Goal: Information Seeking & Learning: Learn about a topic

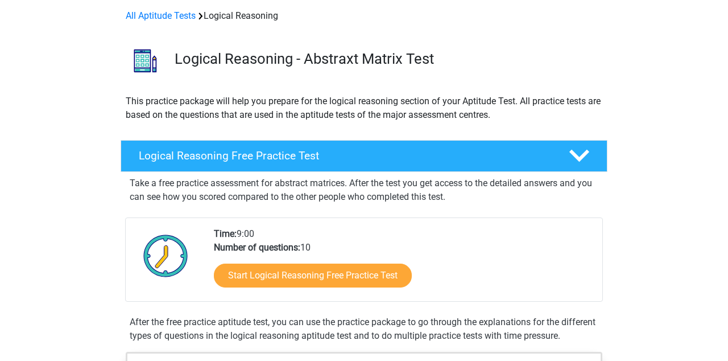
scroll to position [47, 0]
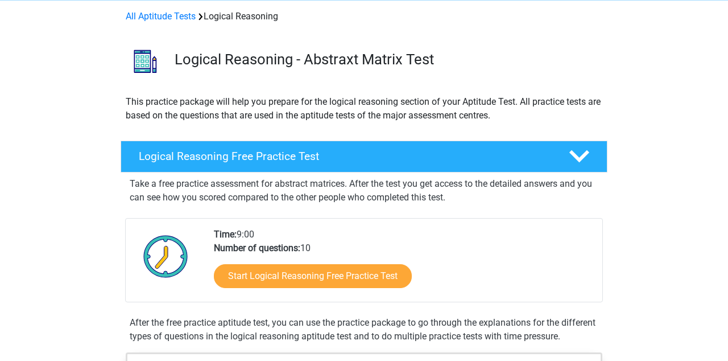
click at [345, 162] on h4 "Logical Reasoning Free Practice Test" at bounding box center [345, 156] width 412 height 13
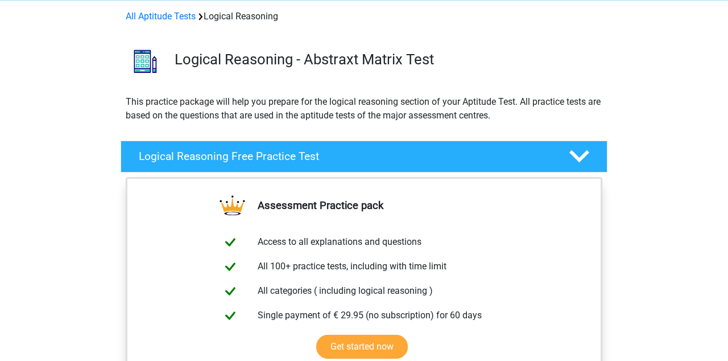
scroll to position [0, 0]
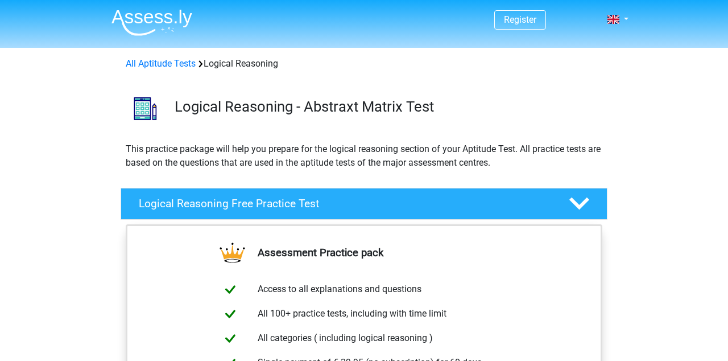
click at [594, 204] on div at bounding box center [578, 203] width 39 height 20
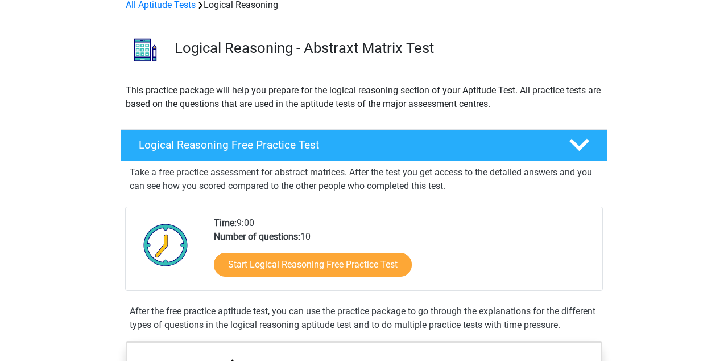
scroll to position [59, 0]
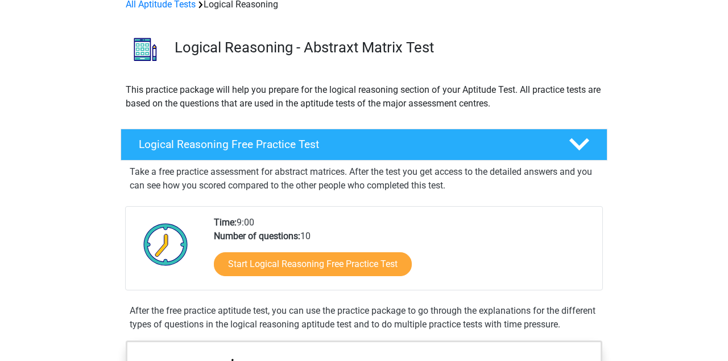
click at [581, 140] on icon at bounding box center [579, 144] width 20 height 20
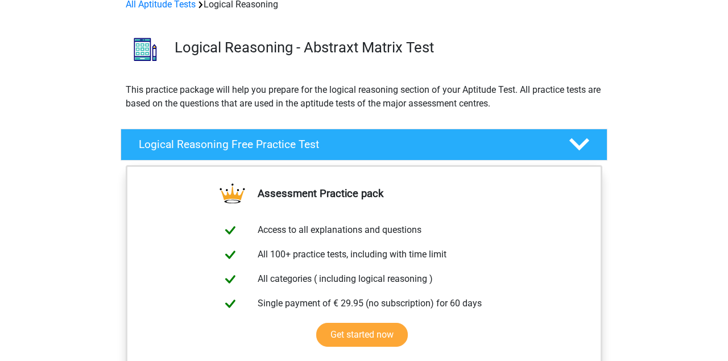
click at [584, 142] on polygon at bounding box center [579, 144] width 20 height 13
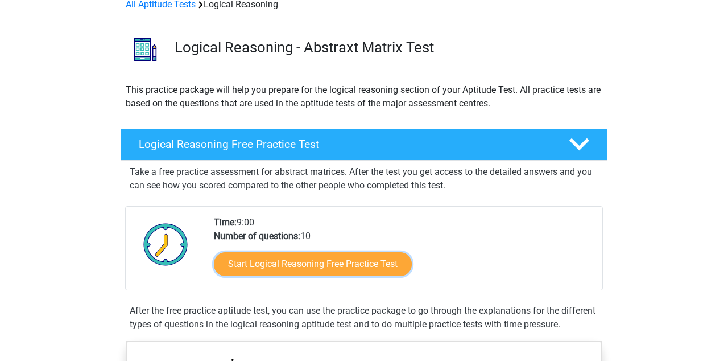
click at [386, 267] on link "Start Logical Reasoning Free Practice Test" at bounding box center [313, 264] width 198 height 24
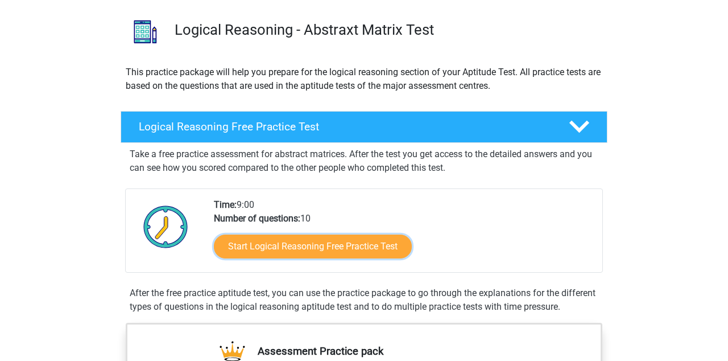
scroll to position [113, 0]
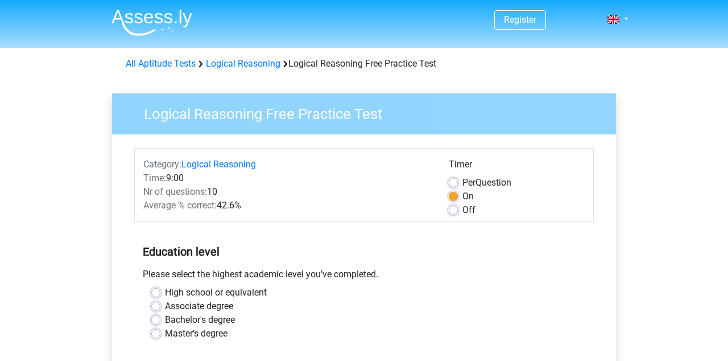
click at [165, 290] on label "High school or equivalent" at bounding box center [216, 293] width 102 height 14
click at [157, 290] on input "High school or equivalent" at bounding box center [155, 291] width 9 height 11
radio input "true"
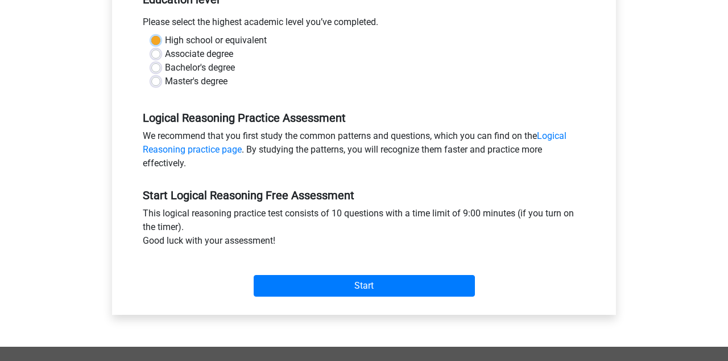
scroll to position [253, 0]
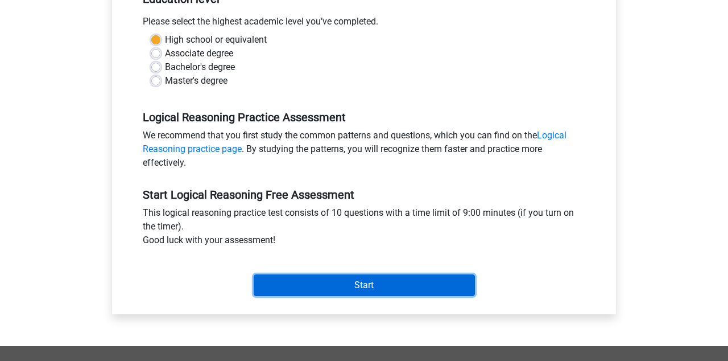
click at [402, 282] on input "Start" at bounding box center [364, 285] width 221 height 22
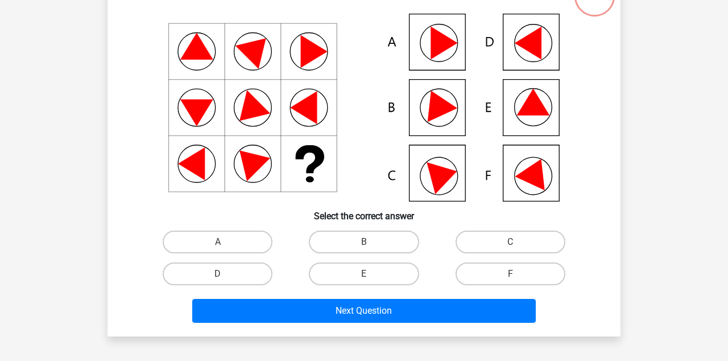
scroll to position [93, 0]
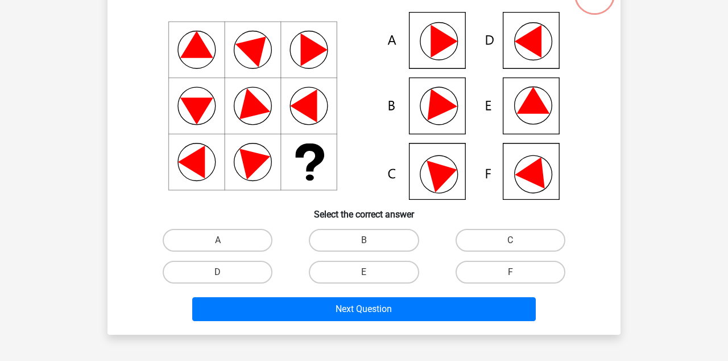
click at [387, 271] on label "E" at bounding box center [364, 271] width 110 height 23
click at [371, 272] on input "E" at bounding box center [367, 275] width 7 height 7
radio input "true"
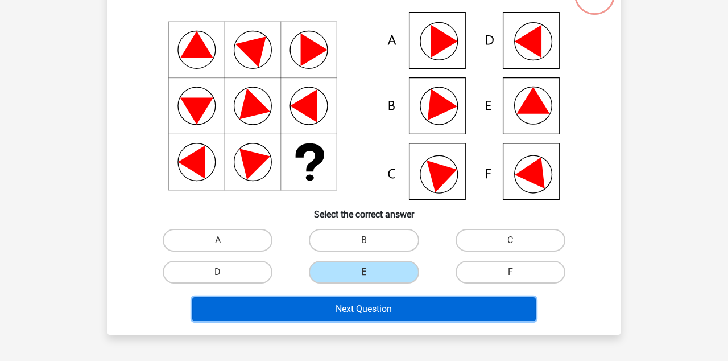
click at [430, 309] on button "Next Question" at bounding box center [364, 309] width 344 height 24
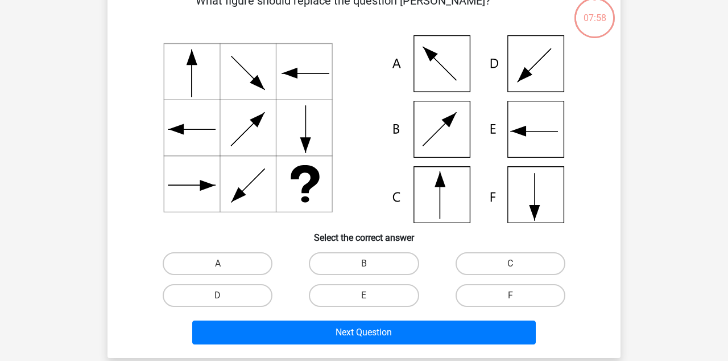
scroll to position [52, 0]
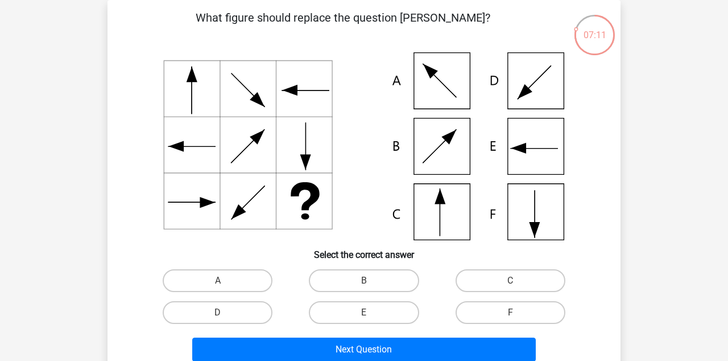
click at [531, 279] on label "C" at bounding box center [511, 280] width 110 height 23
click at [518, 280] on input "C" at bounding box center [513, 283] width 7 height 7
radio input "true"
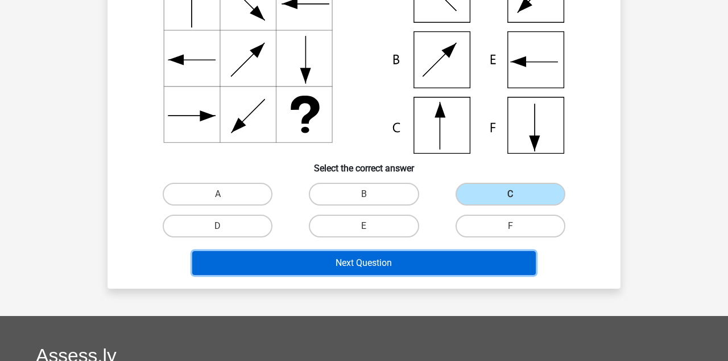
click at [460, 263] on button "Next Question" at bounding box center [364, 263] width 344 height 24
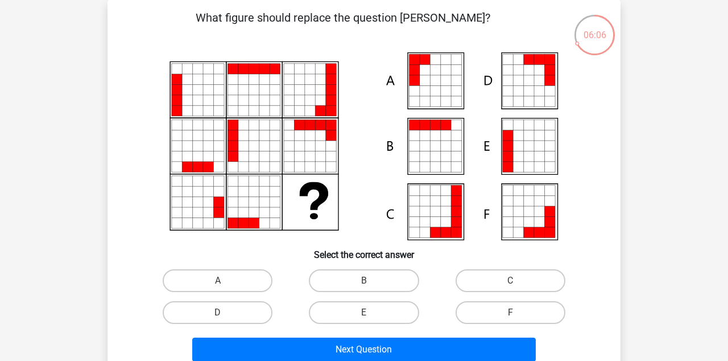
click at [238, 274] on label "A" at bounding box center [218, 280] width 110 height 23
click at [225, 280] on input "A" at bounding box center [221, 283] width 7 height 7
radio input "true"
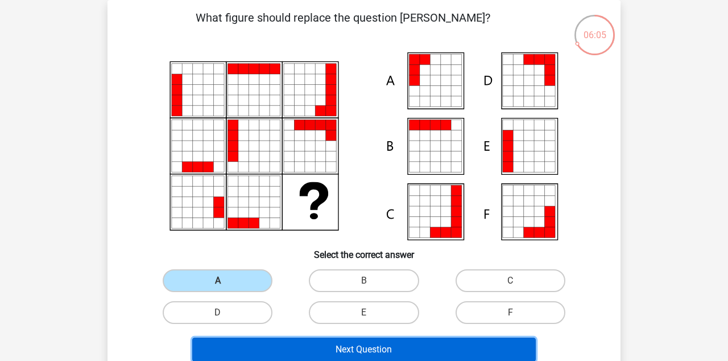
click at [403, 341] on button "Next Question" at bounding box center [364, 349] width 344 height 24
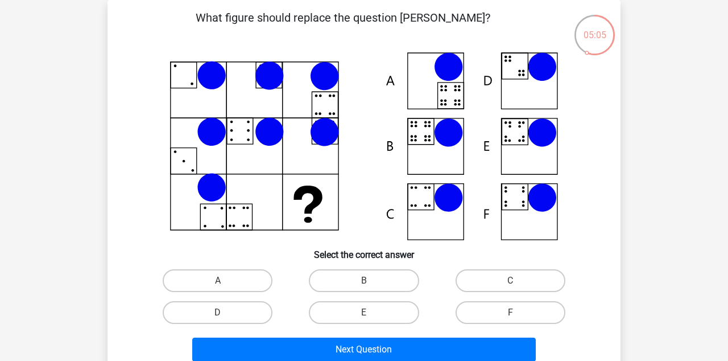
click at [265, 238] on icon at bounding box center [364, 146] width 458 height 188
click at [282, 242] on h6 "Select the correct answer" at bounding box center [364, 250] width 477 height 20
click at [382, 309] on label "E" at bounding box center [364, 312] width 110 height 23
click at [371, 312] on input "E" at bounding box center [367, 315] width 7 height 7
radio input "true"
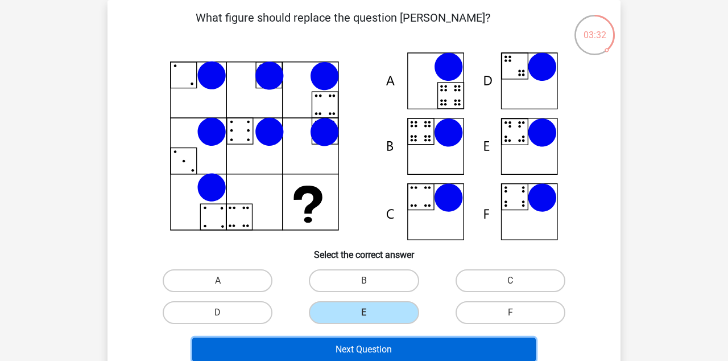
click at [433, 349] on button "Next Question" at bounding box center [364, 349] width 344 height 24
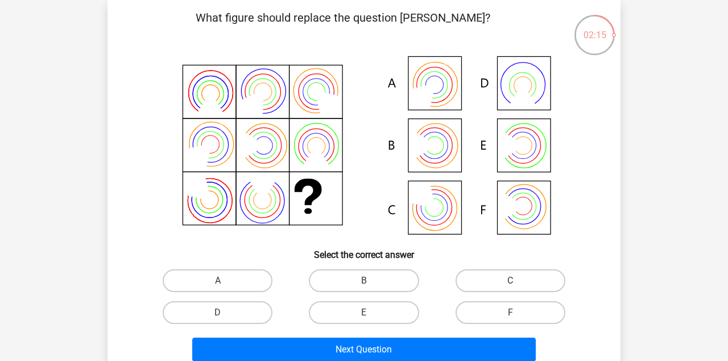
click at [238, 282] on label "A" at bounding box center [218, 280] width 110 height 23
click at [225, 282] on input "A" at bounding box center [221, 283] width 7 height 7
radio input "true"
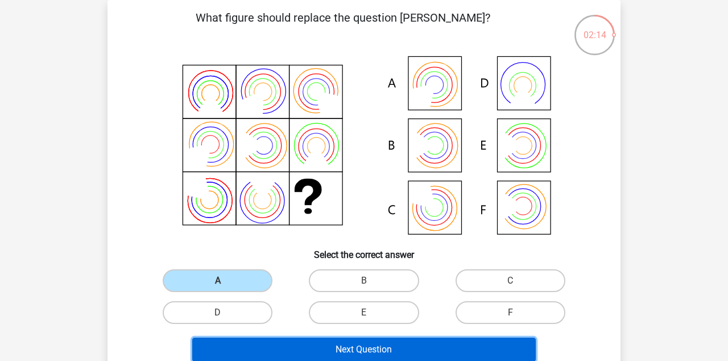
click at [412, 343] on button "Next Question" at bounding box center [364, 349] width 344 height 24
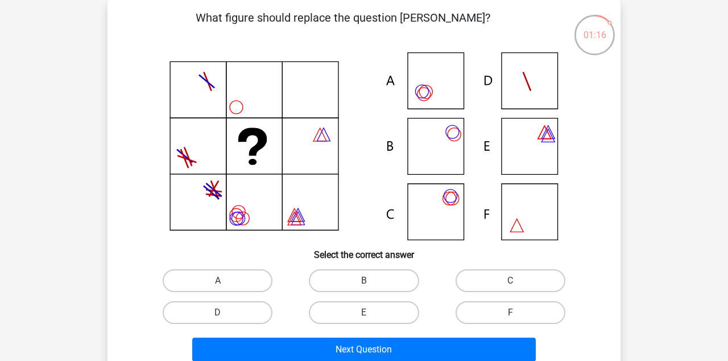
click at [247, 277] on label "A" at bounding box center [218, 280] width 110 height 23
click at [225, 280] on input "A" at bounding box center [221, 283] width 7 height 7
radio input "true"
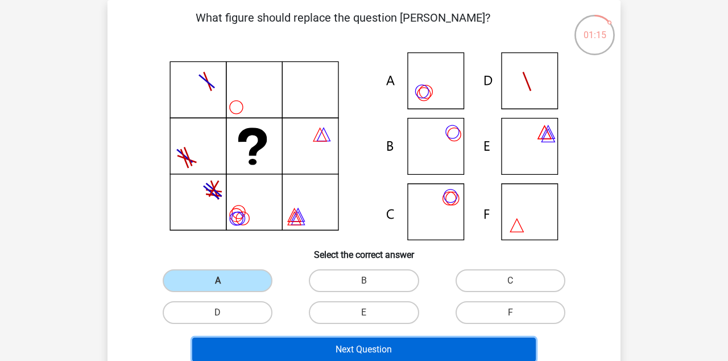
click at [423, 345] on button "Next Question" at bounding box center [364, 349] width 344 height 24
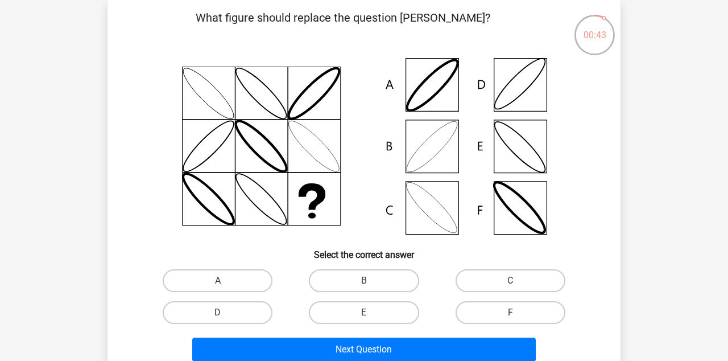
click at [394, 282] on label "B" at bounding box center [364, 280] width 110 height 23
click at [371, 282] on input "B" at bounding box center [367, 283] width 7 height 7
radio input "true"
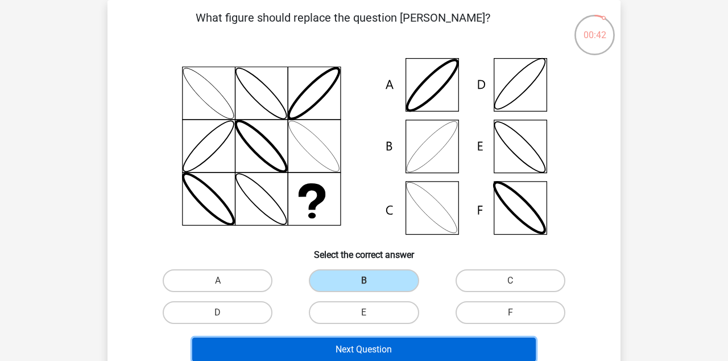
click at [439, 350] on button "Next Question" at bounding box center [364, 349] width 344 height 24
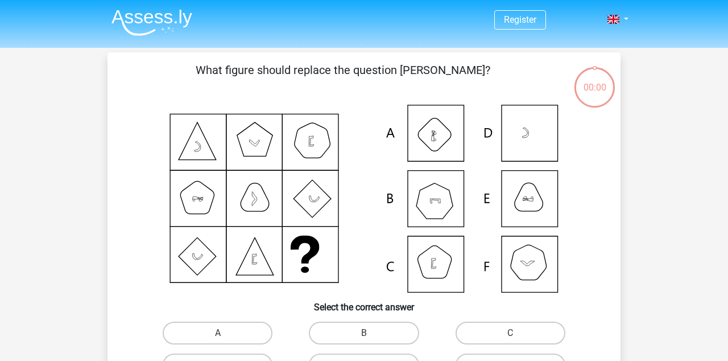
scroll to position [97, 0]
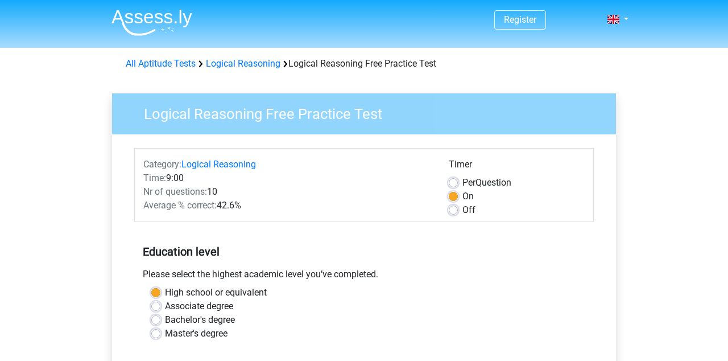
scroll to position [306, 0]
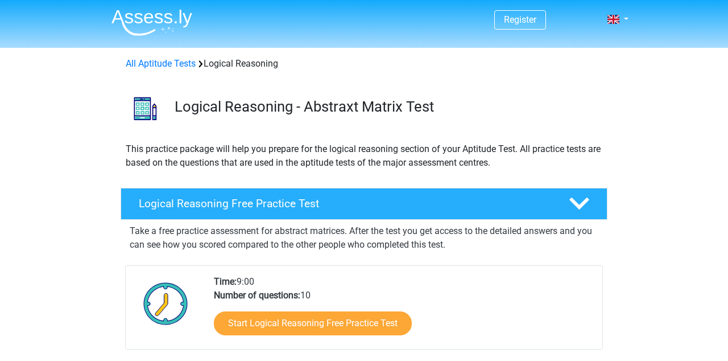
scroll to position [113, 0]
